Goal: Transaction & Acquisition: Purchase product/service

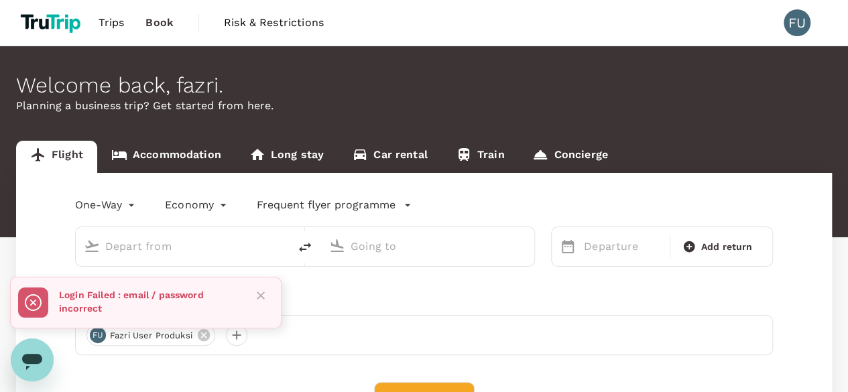
click at [253, 300] on div at bounding box center [255, 303] width 31 height 40
click at [267, 296] on button "Close" at bounding box center [261, 296] width 20 height 20
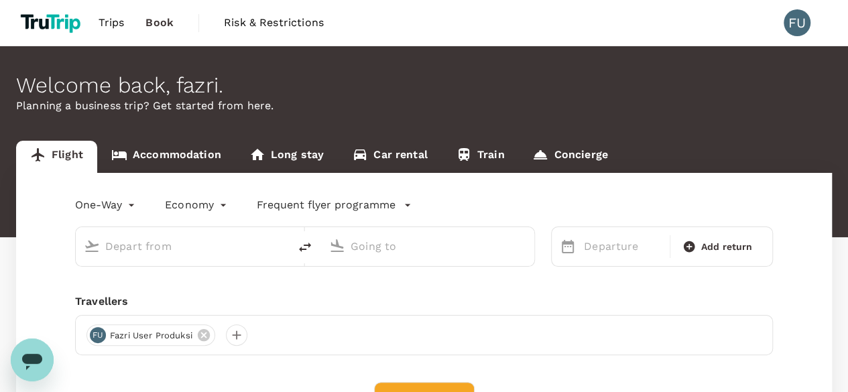
click at [200, 248] on input "text" at bounding box center [182, 246] width 155 height 21
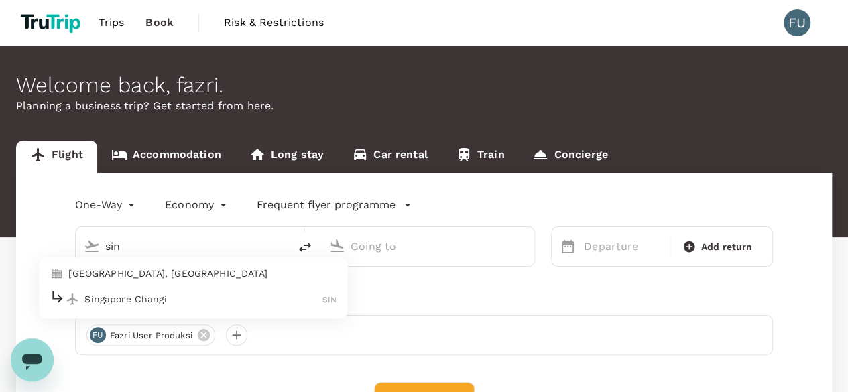
click at [196, 296] on p "Singapore Changi" at bounding box center [203, 298] width 238 height 13
type input "sin"
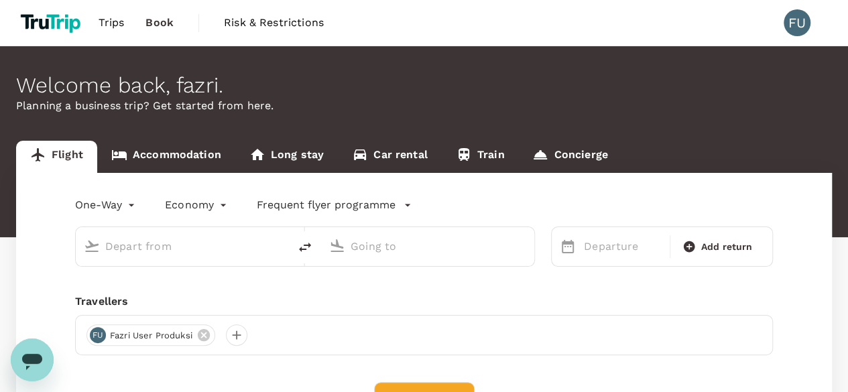
type input "Singapore Changi (SIN)"
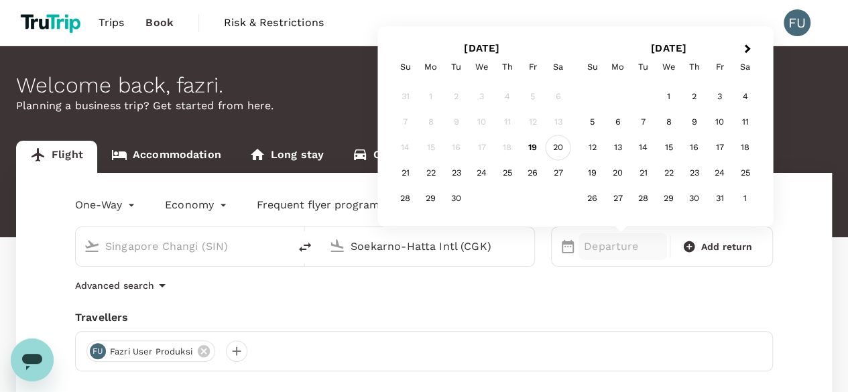
type input "Soekarno-Hatta Intl (CGK)"
click at [558, 152] on div "20" at bounding box center [558, 147] width 25 height 25
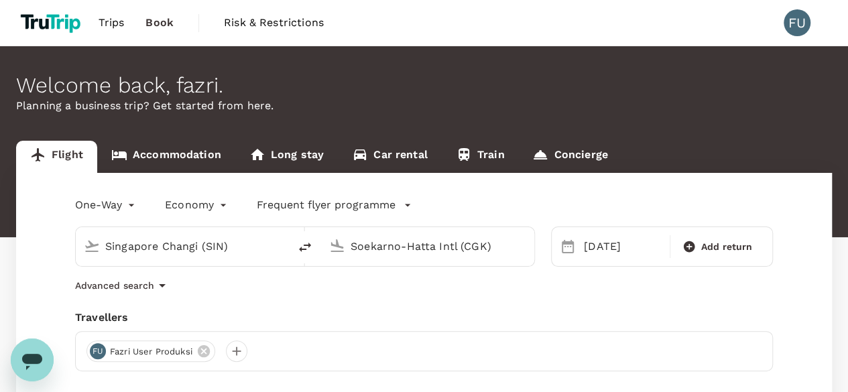
scroll to position [134, 0]
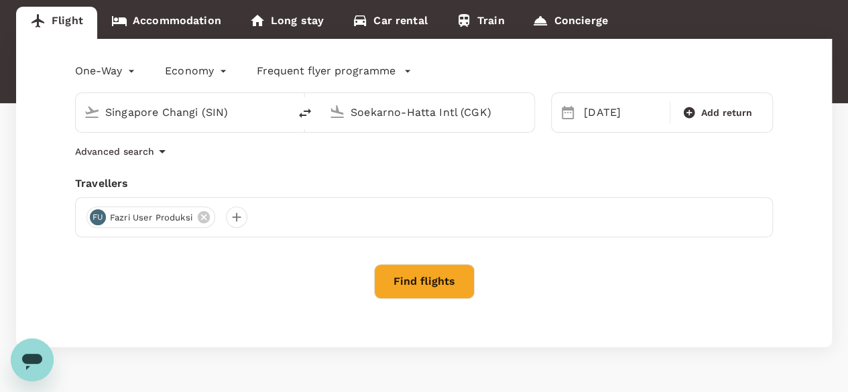
click at [456, 289] on button "Find flights" at bounding box center [424, 281] width 101 height 35
click at [452, 288] on div "Find flights" at bounding box center [424, 281] width 698 height 35
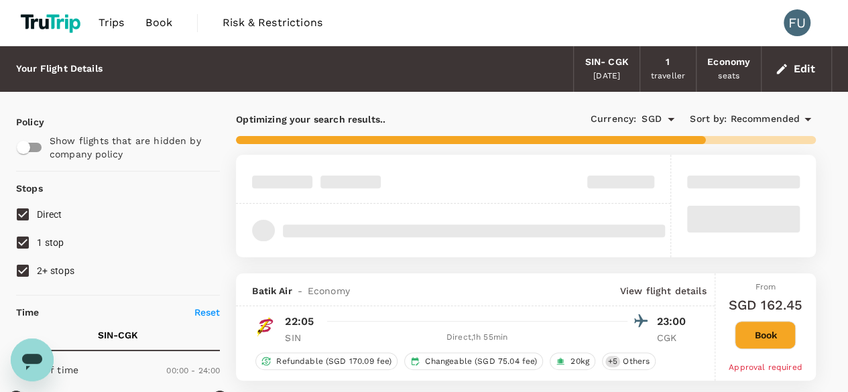
drag, startPoint x: 613, startPoint y: 383, endPoint x: 774, endPoint y: 339, distance: 167.3
click at [774, 339] on button "Book" at bounding box center [765, 335] width 61 height 28
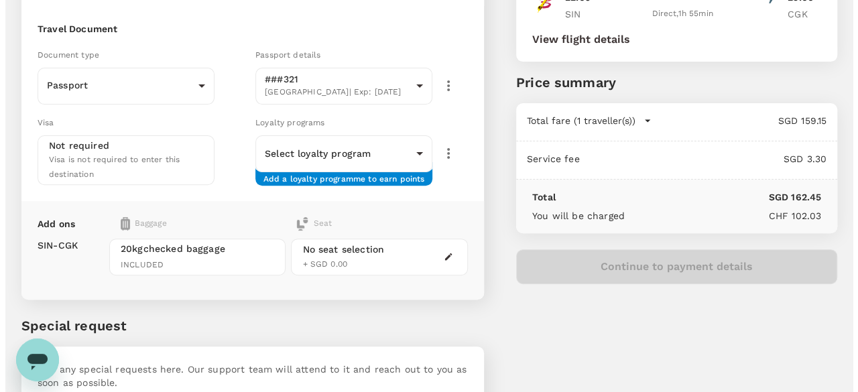
scroll to position [164, 0]
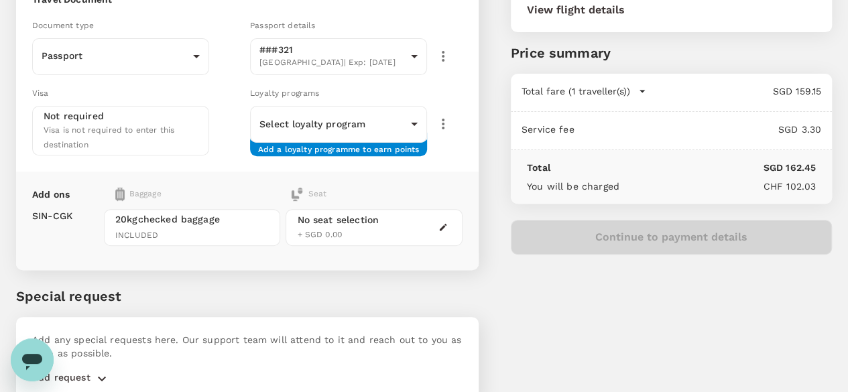
click at [708, 238] on div "Continue to payment details" at bounding box center [671, 237] width 321 height 35
click at [706, 237] on button "Continue to payment details" at bounding box center [671, 237] width 321 height 35
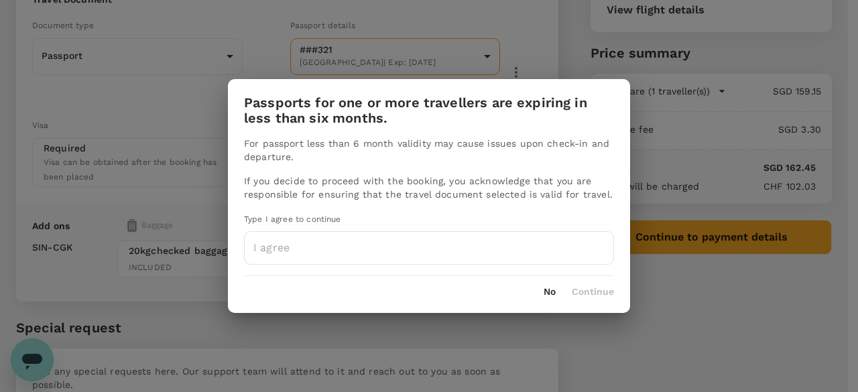
click at [705, 238] on div "Passports for one or more travellers are expiring in less than six months. For …" at bounding box center [429, 196] width 858 height 392
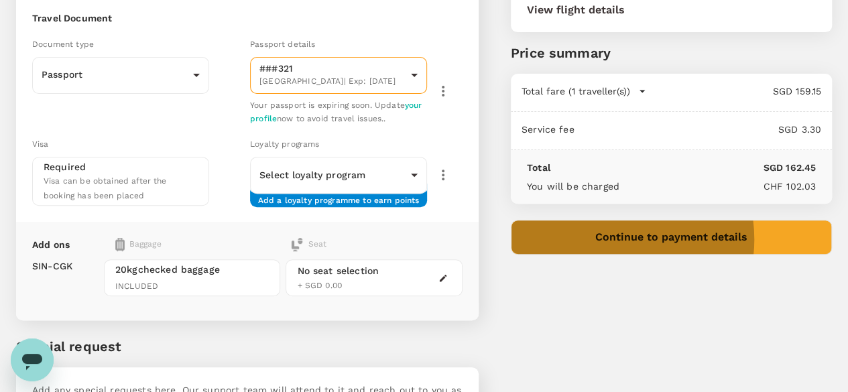
click at [686, 238] on button "Continue to payment details" at bounding box center [671, 237] width 321 height 35
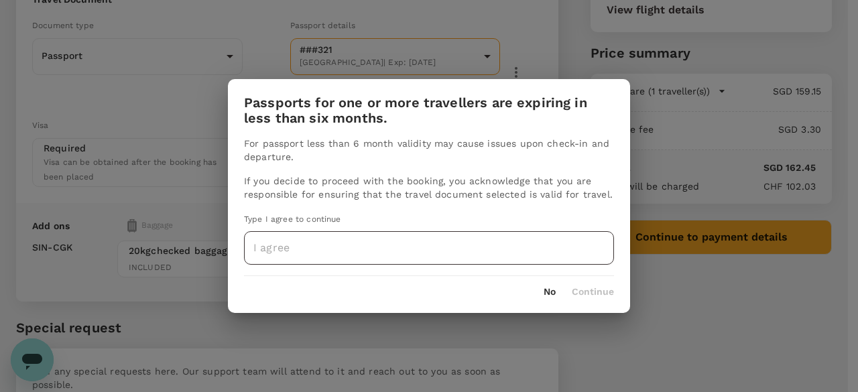
drag, startPoint x: 416, startPoint y: 226, endPoint x: 409, endPoint y: 237, distance: 13.6
click at [416, 226] on div "For passport less than 6 month validity may cause issues upon check-in and depa…" at bounding box center [429, 200] width 402 height 127
click at [407, 240] on input "text" at bounding box center [429, 248] width 370 height 34
type input "i agree"
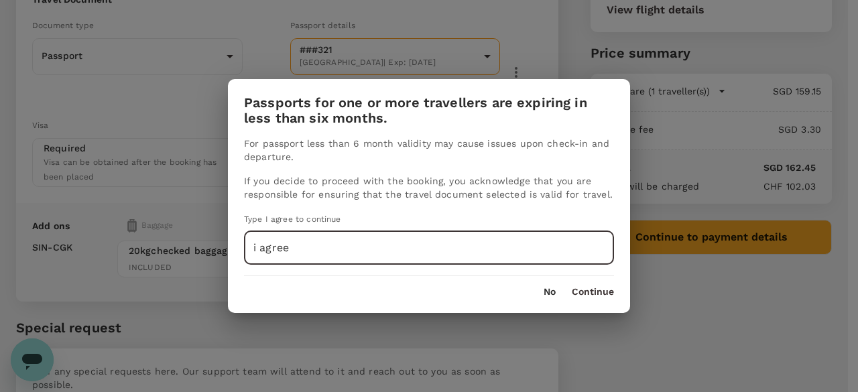
click at [587, 293] on button "Continue" at bounding box center [593, 292] width 42 height 11
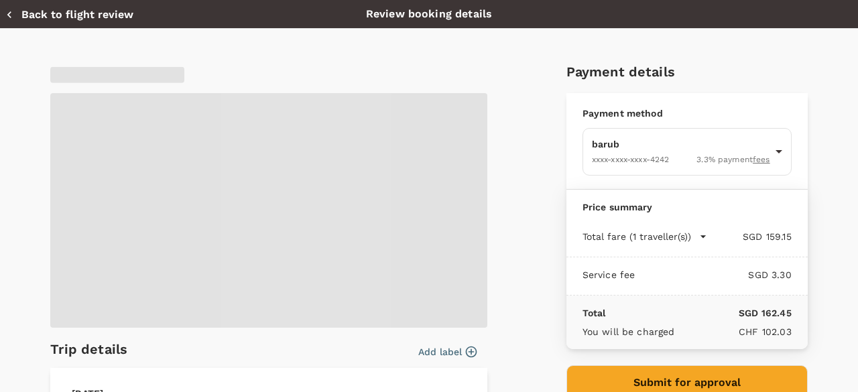
type input "9a03193b-5cc9-4301-8798-5511fc4184b9"
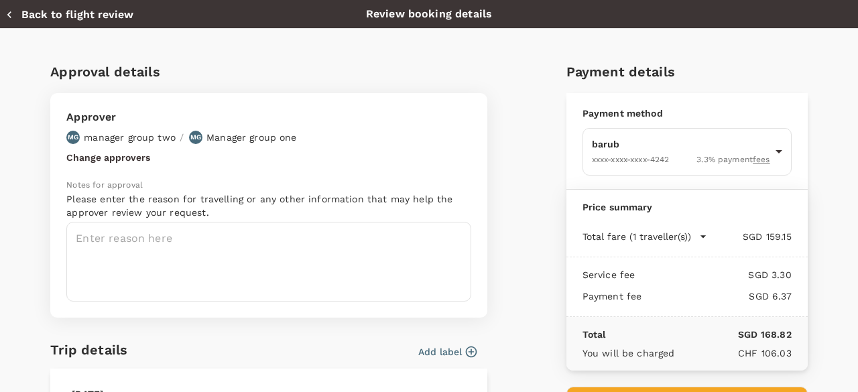
click at [127, 152] on button "Change approvers" at bounding box center [108, 157] width 84 height 11
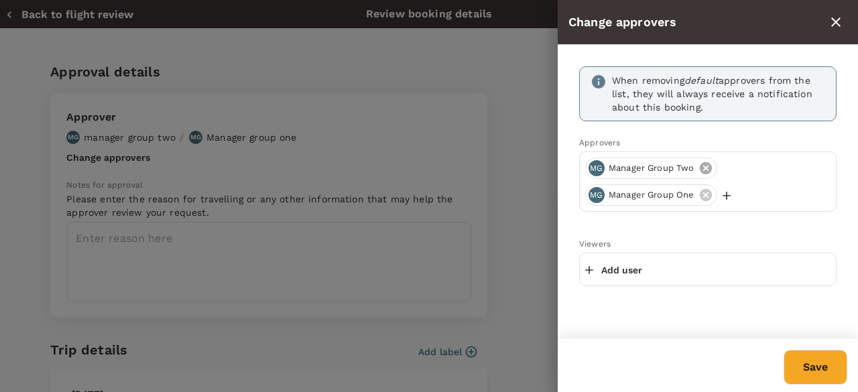
click at [706, 169] on icon at bounding box center [705, 168] width 15 height 15
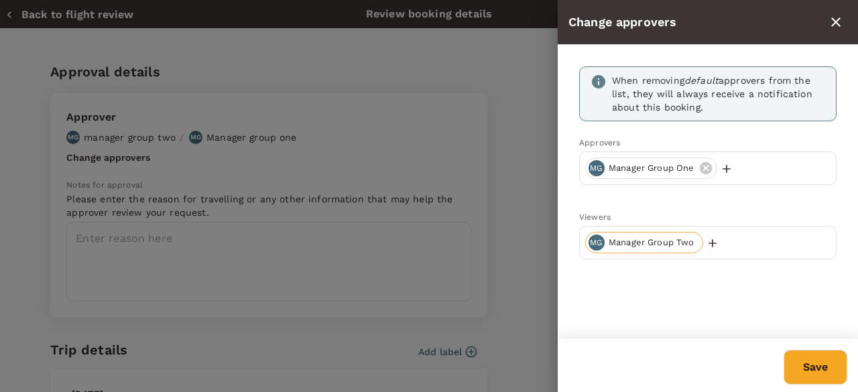
click at [726, 172] on icon "button" at bounding box center [726, 168] width 13 height 13
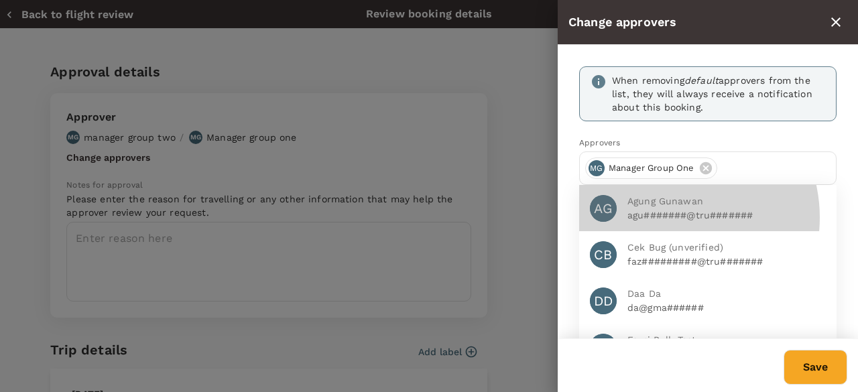
click at [671, 216] on p "agu#######@tru#######" at bounding box center [726, 214] width 198 height 13
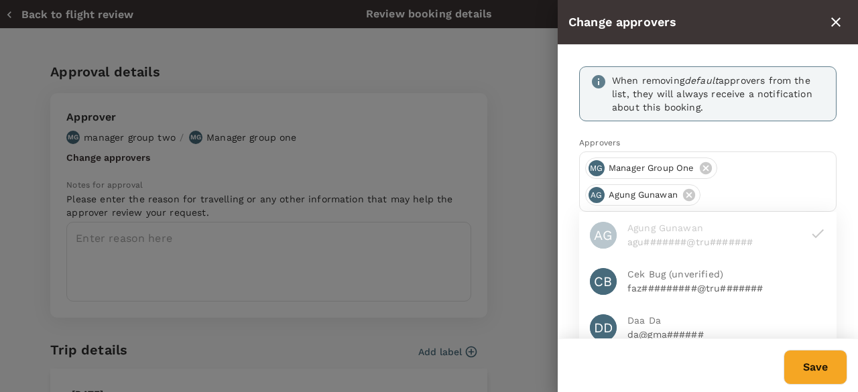
click at [695, 247] on li "AG Agung Gunawan agu#######@tru#######" at bounding box center [707, 235] width 257 height 46
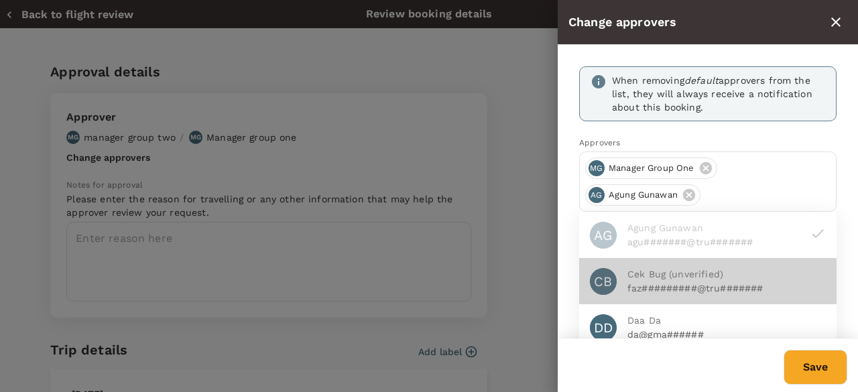
click at [775, 294] on div "[PERSON_NAME] Bug (unverified) faz#########@tru#######" at bounding box center [707, 281] width 257 height 46
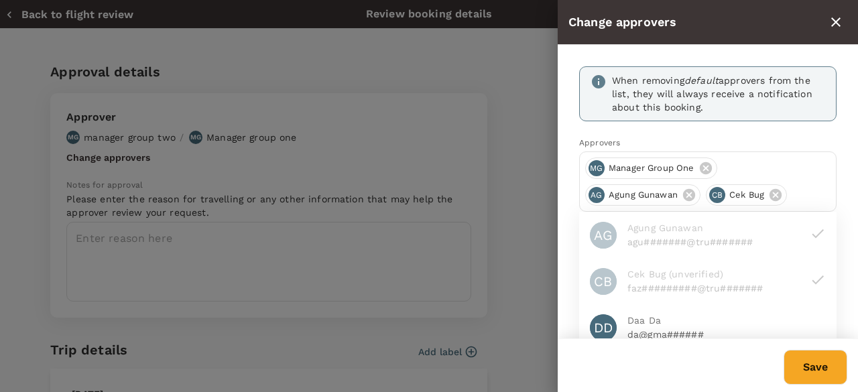
click at [809, 364] on button "Save" at bounding box center [815, 367] width 64 height 35
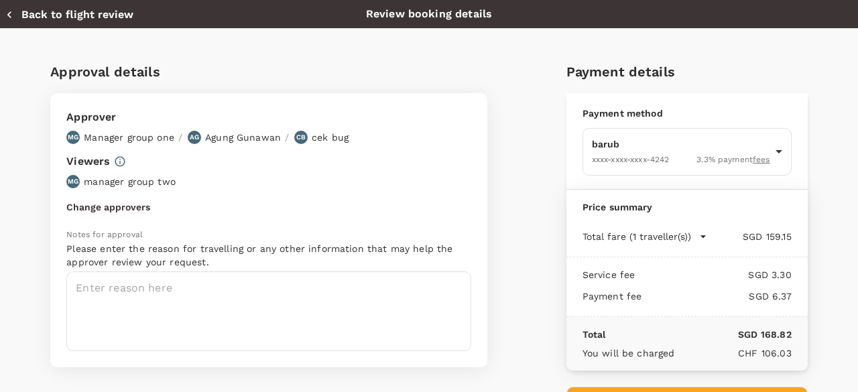
click at [332, 261] on p "Please enter the reason for travelling or any other information that may help t…" at bounding box center [268, 255] width 405 height 27
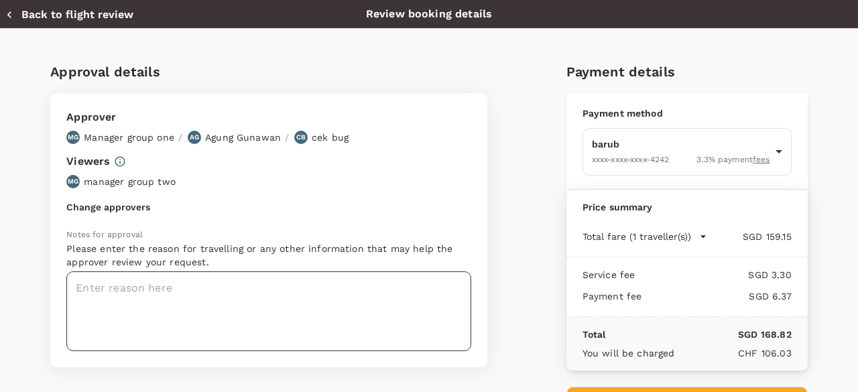
click at [360, 281] on textarea at bounding box center [268, 311] width 405 height 80
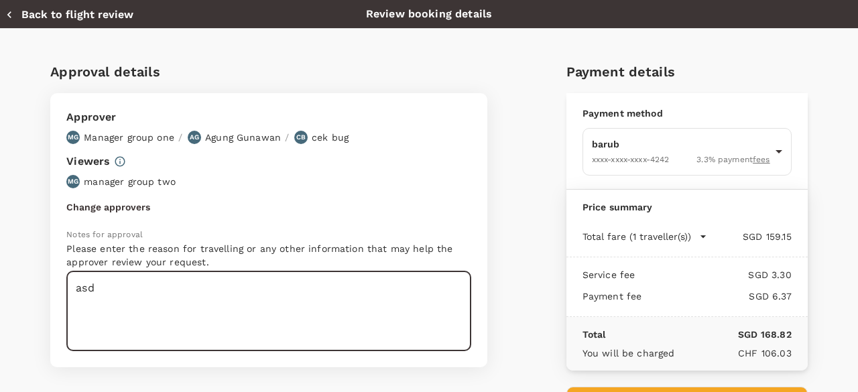
type textarea "asd"
drag, startPoint x: 599, startPoint y: 126, endPoint x: 605, endPoint y: 135, distance: 10.6
click at [600, 126] on div "Payment method barub XXXX-XXXX-XXXX-4242 3.3 % payment fees 9a03193b-5cc9-4301-…" at bounding box center [686, 141] width 241 height 97
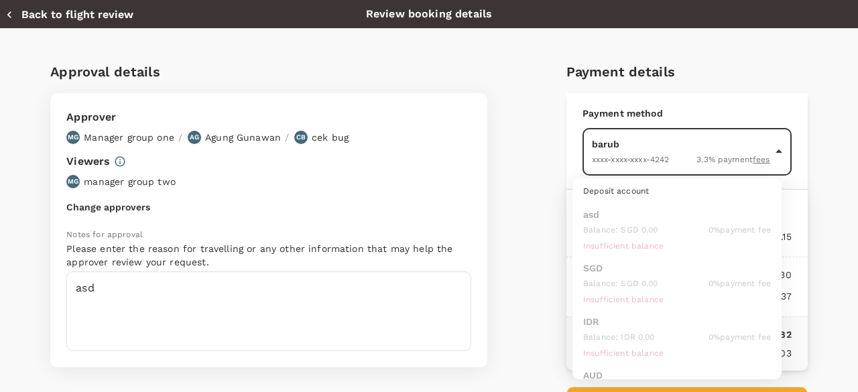
click at [606, 138] on body "Back to flight results Flight review Traveller(s) Traveller 1 : FU fazri user p…" at bounding box center [429, 161] width 858 height 650
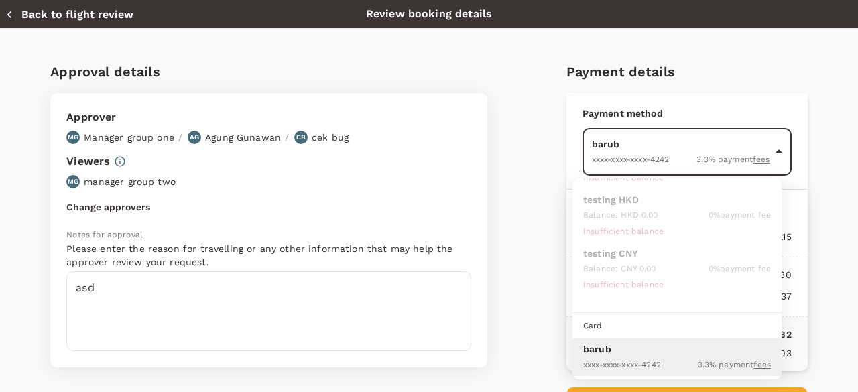
click at [665, 247] on ul "Deposit account asd Balance : SGD 0.00 0 % payment fee Insufficient balance SGD…" at bounding box center [676, 58] width 209 height 647
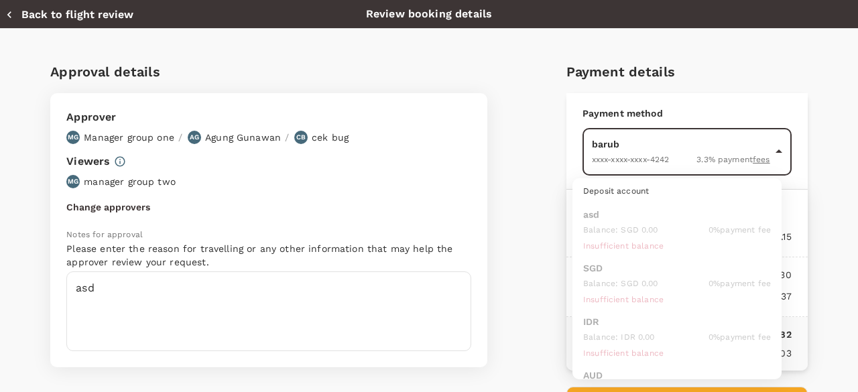
scroll to position [0, 0]
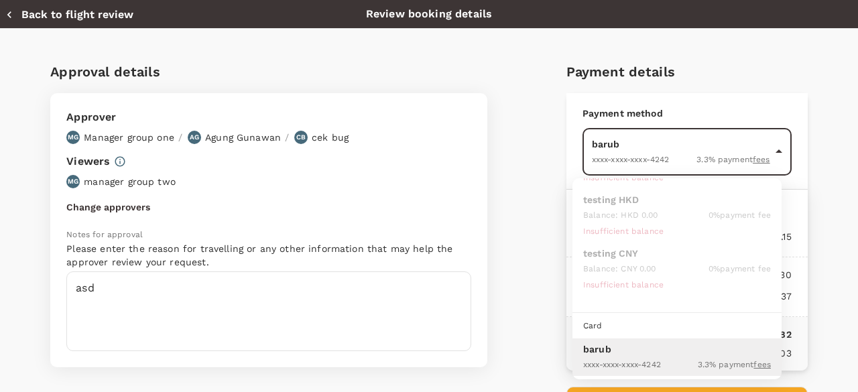
scroll to position [310, 0]
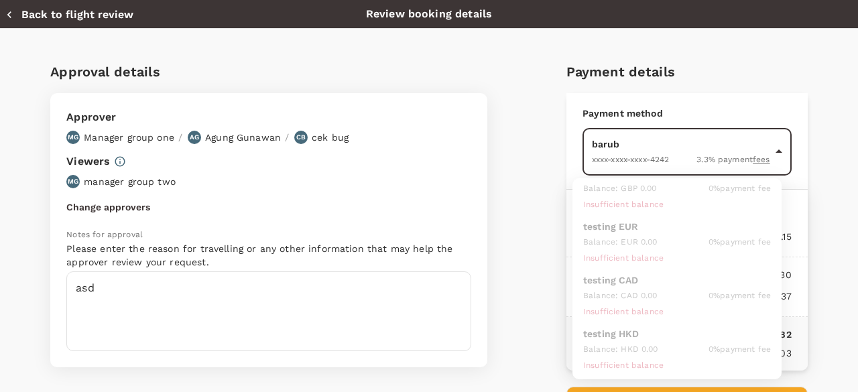
click at [559, 256] on div at bounding box center [429, 196] width 858 height 392
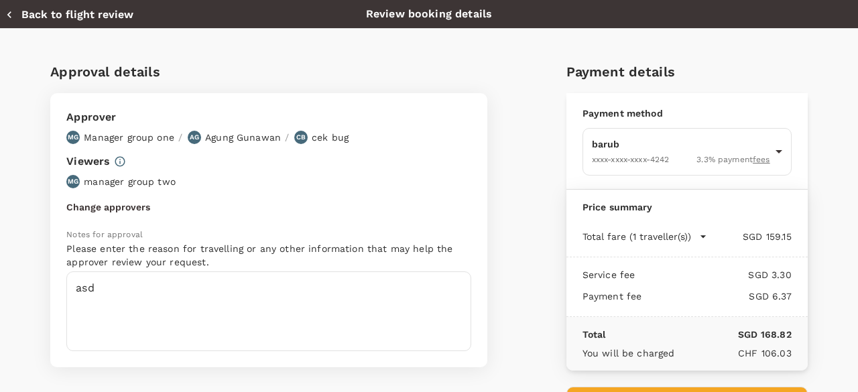
drag, startPoint x: 747, startPoint y: 190, endPoint x: 730, endPoint y: 157, distance: 37.2
click at [747, 190] on div "Price summary" at bounding box center [686, 204] width 241 height 29
click at [729, 151] on body "Back to flight results Flight review Traveller(s) Traveller 1 : FU fazri user p…" at bounding box center [429, 161] width 858 height 650
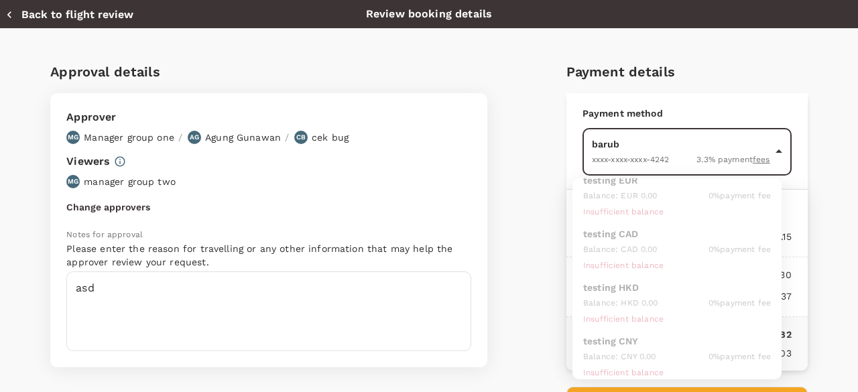
scroll to position [444, 0]
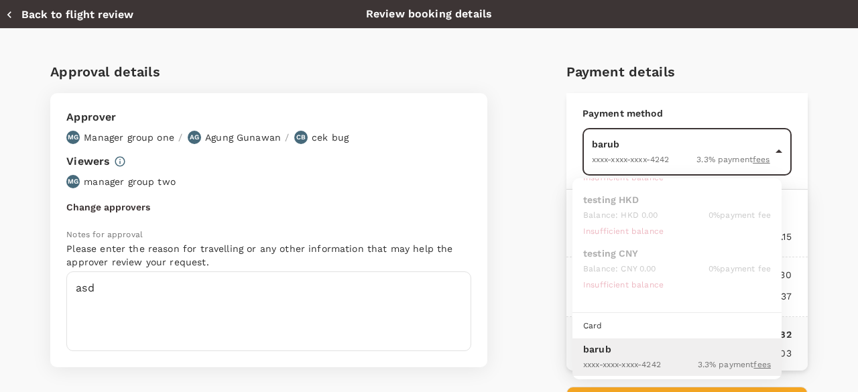
click at [630, 360] on span "XXXX-XXXX-XXXX-4242" at bounding box center [622, 364] width 78 height 9
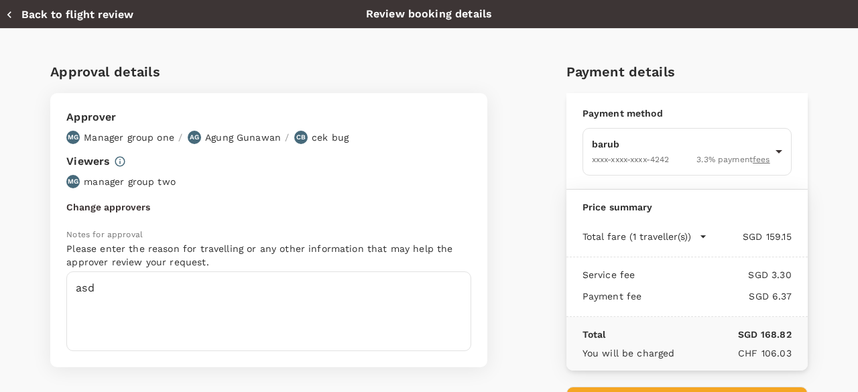
click at [123, 137] on div "Approver MG Manager group one / AG Agung Gunawan / [PERSON_NAME] bug Viewers MG…" at bounding box center [268, 230] width 437 height 274
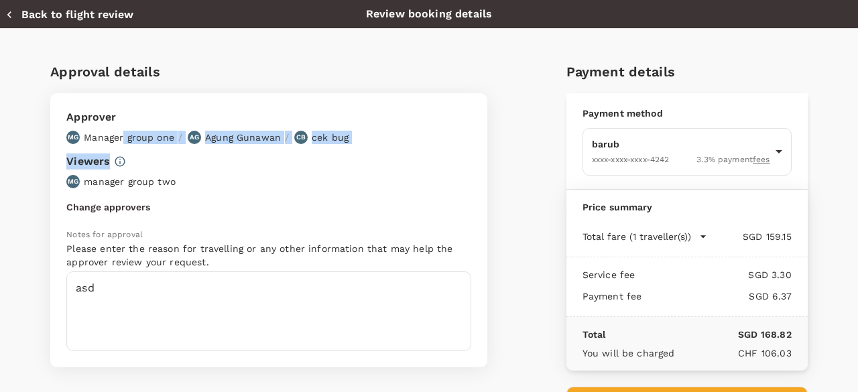
click at [64, 15] on button "Back to flight review" at bounding box center [69, 14] width 128 height 13
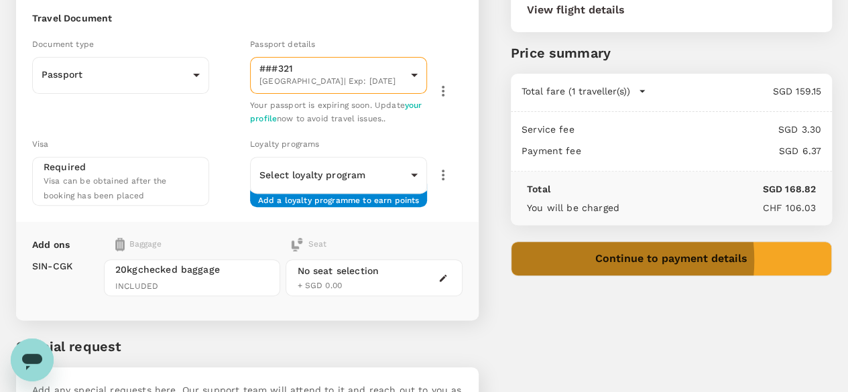
click at [655, 259] on button "Continue to payment details" at bounding box center [671, 258] width 321 height 35
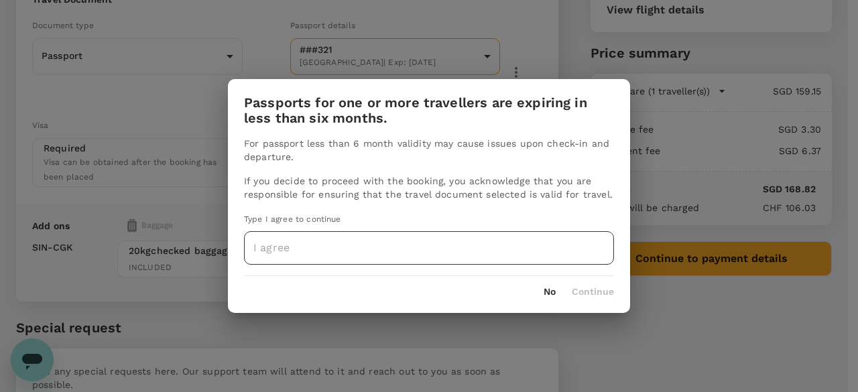
drag, startPoint x: 528, startPoint y: 243, endPoint x: 415, endPoint y: 253, distance: 113.7
click at [528, 243] on input "text" at bounding box center [429, 248] width 370 height 34
type input "i agree"
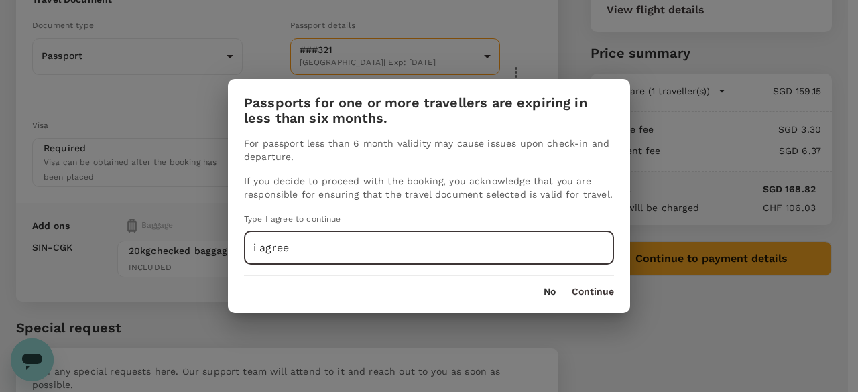
click at [596, 290] on button "Continue" at bounding box center [593, 292] width 42 height 11
